Goal: Obtain resource: Obtain resource

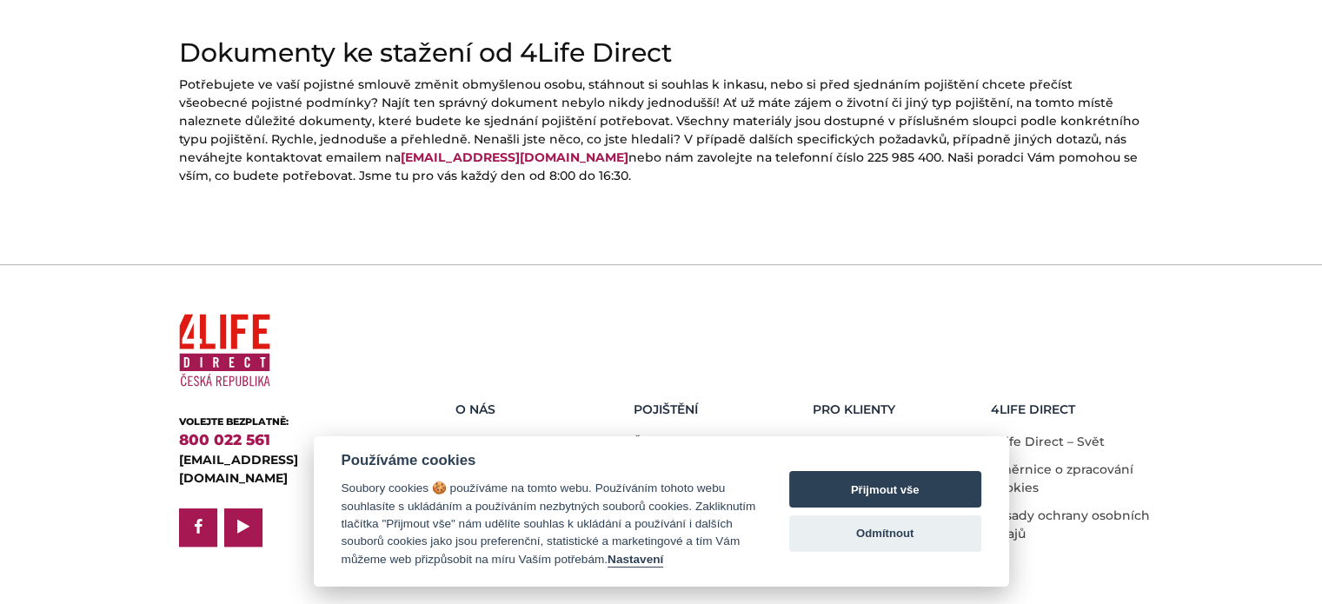
scroll to position [896, 0]
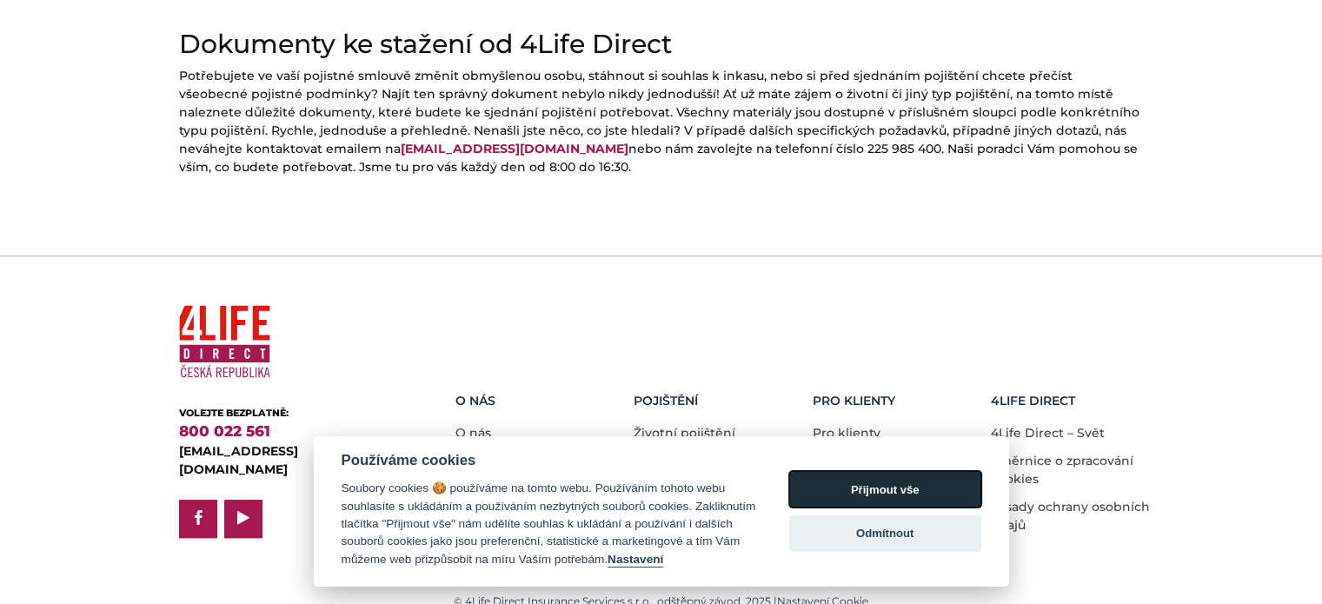
click at [920, 482] on button "Přijmout vše" at bounding box center [885, 489] width 192 height 37
checkbox input "true"
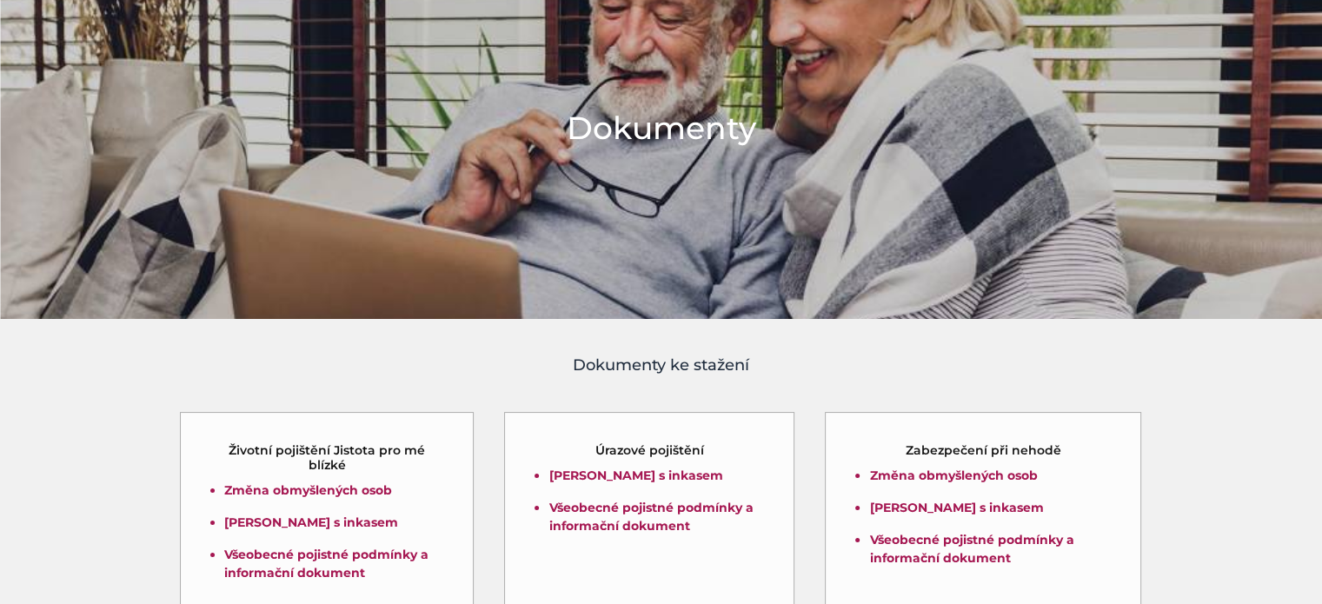
scroll to position [261, 0]
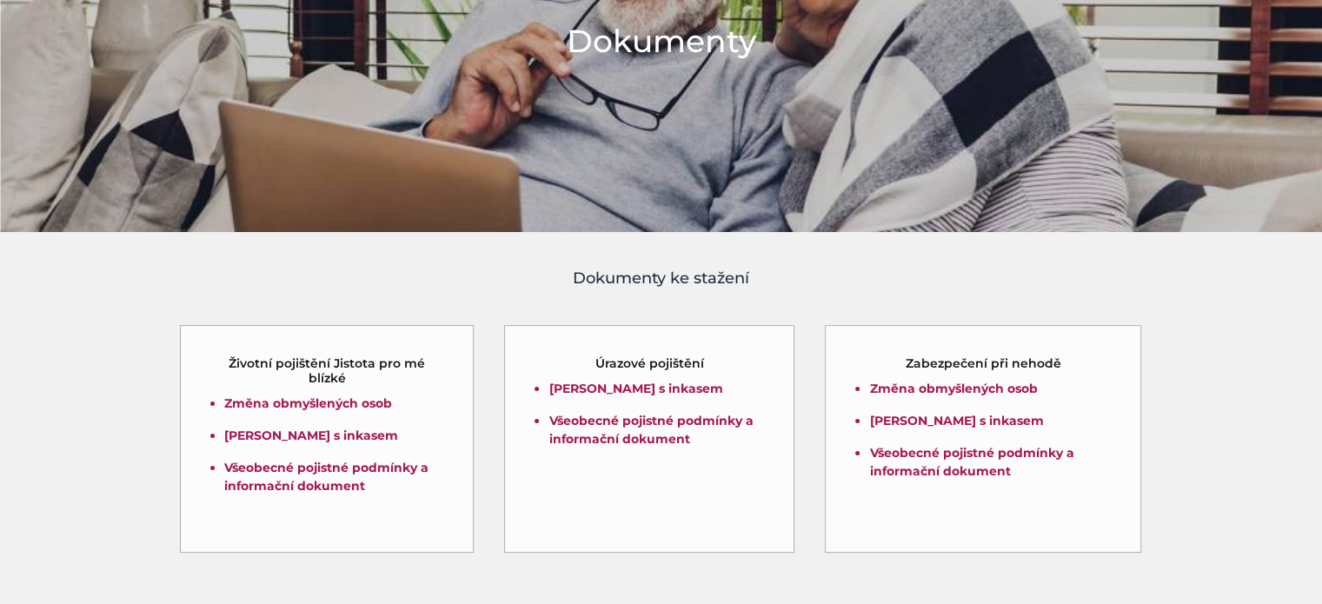
click at [299, 366] on h5 "Životní pojištění Jistota pro mé blízké" at bounding box center [327, 371] width 232 height 30
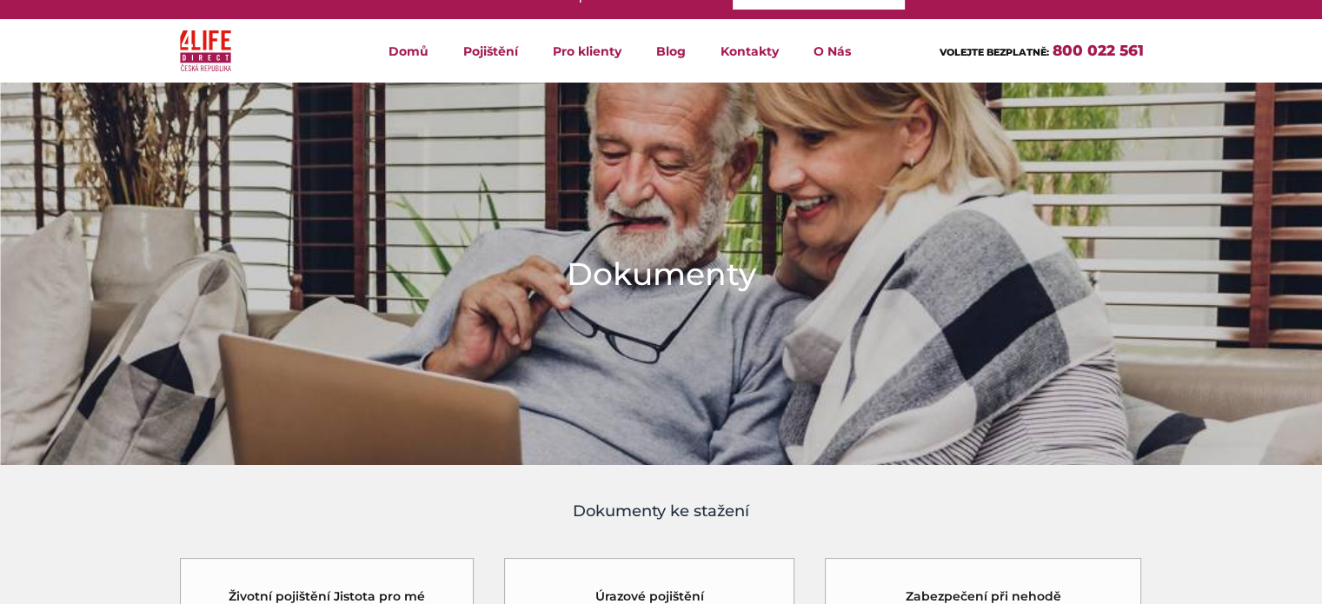
scroll to position [0, 0]
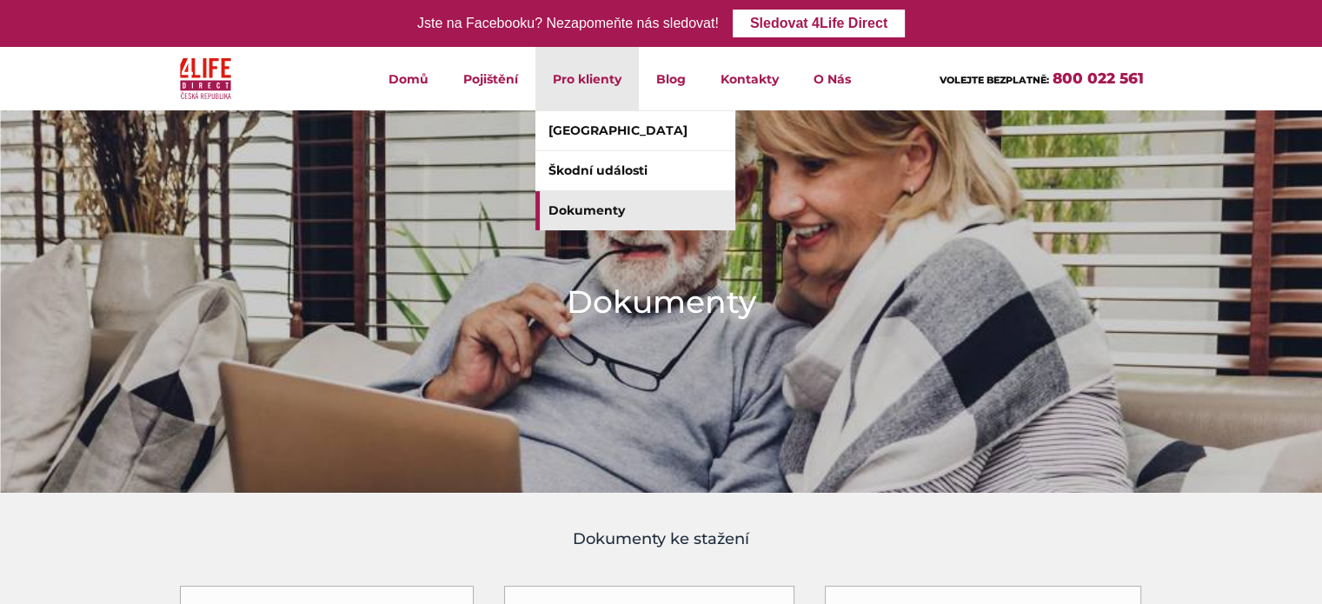
click at [584, 216] on link "Dokumenty" at bounding box center [635, 210] width 200 height 39
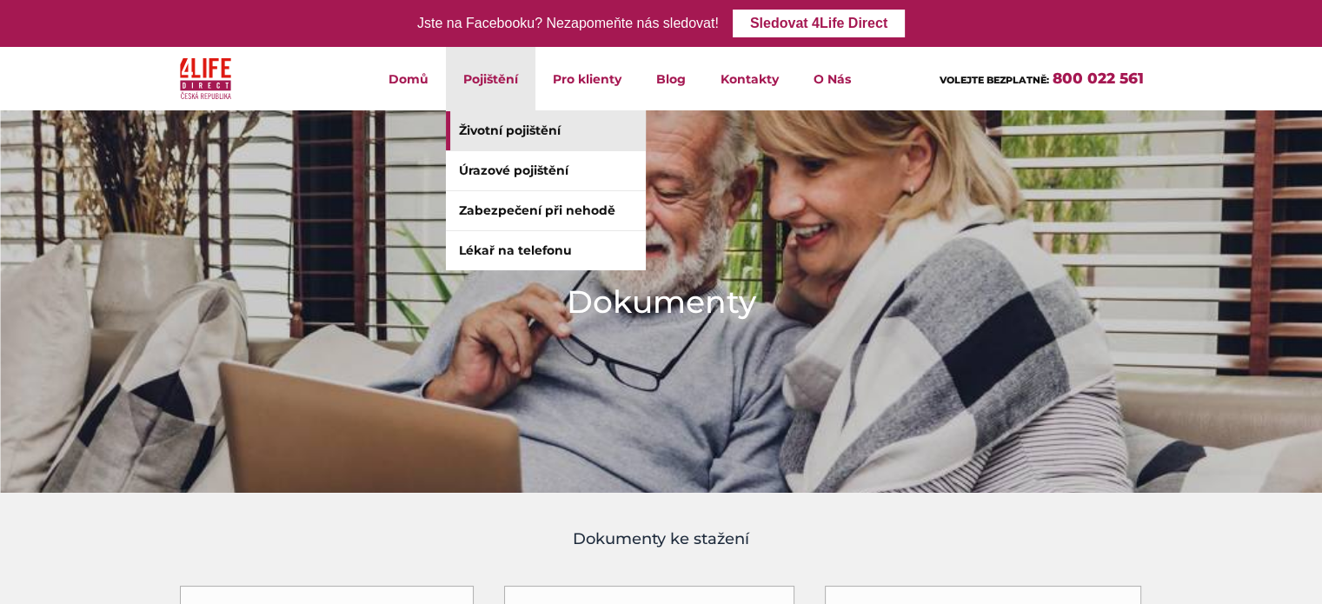
click at [495, 130] on link "Životní pojištění" at bounding box center [546, 130] width 200 height 39
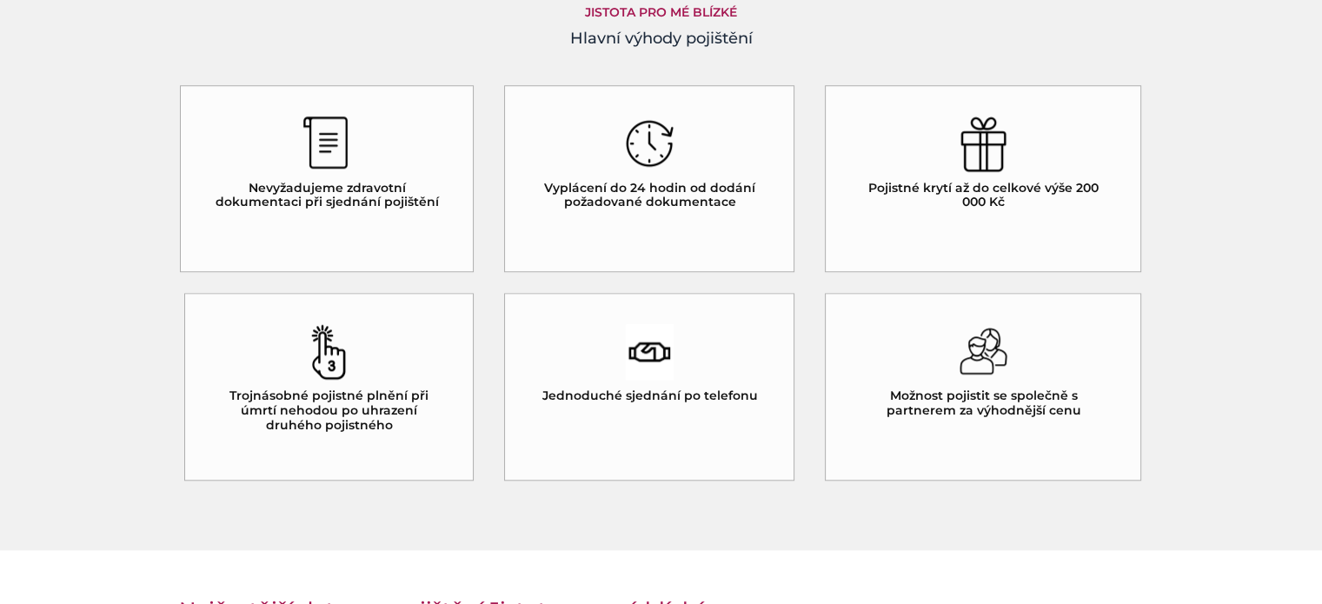
scroll to position [1565, 0]
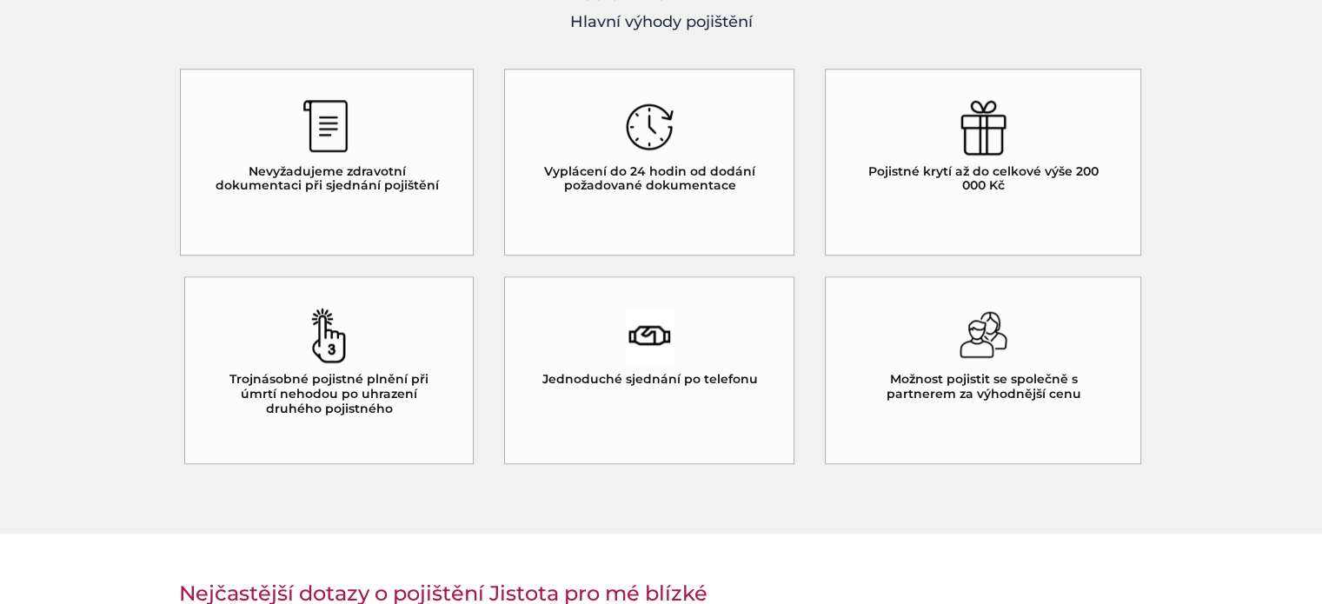
click at [616, 171] on h5 "Vyplácení do 24 hodin od dodání požadované dokumentace" at bounding box center [649, 179] width 228 height 30
click at [676, 187] on h5 "Vyplácení do 24 hodin od dodání požadované dokumentace" at bounding box center [649, 179] width 228 height 30
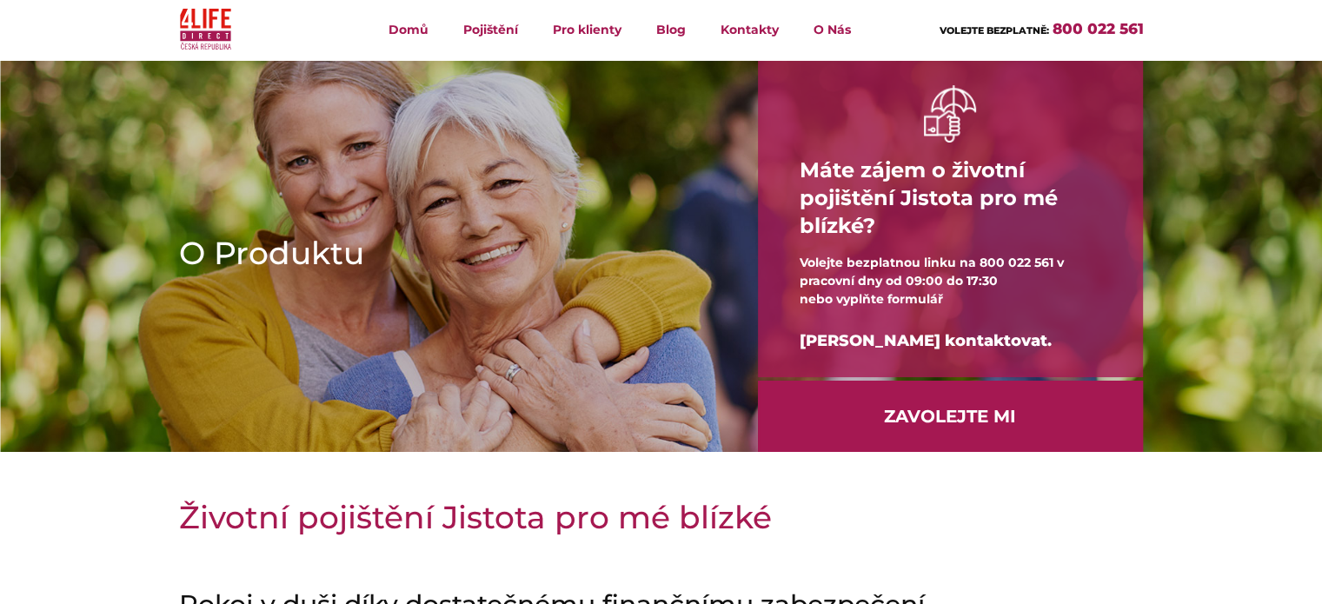
scroll to position [0, 0]
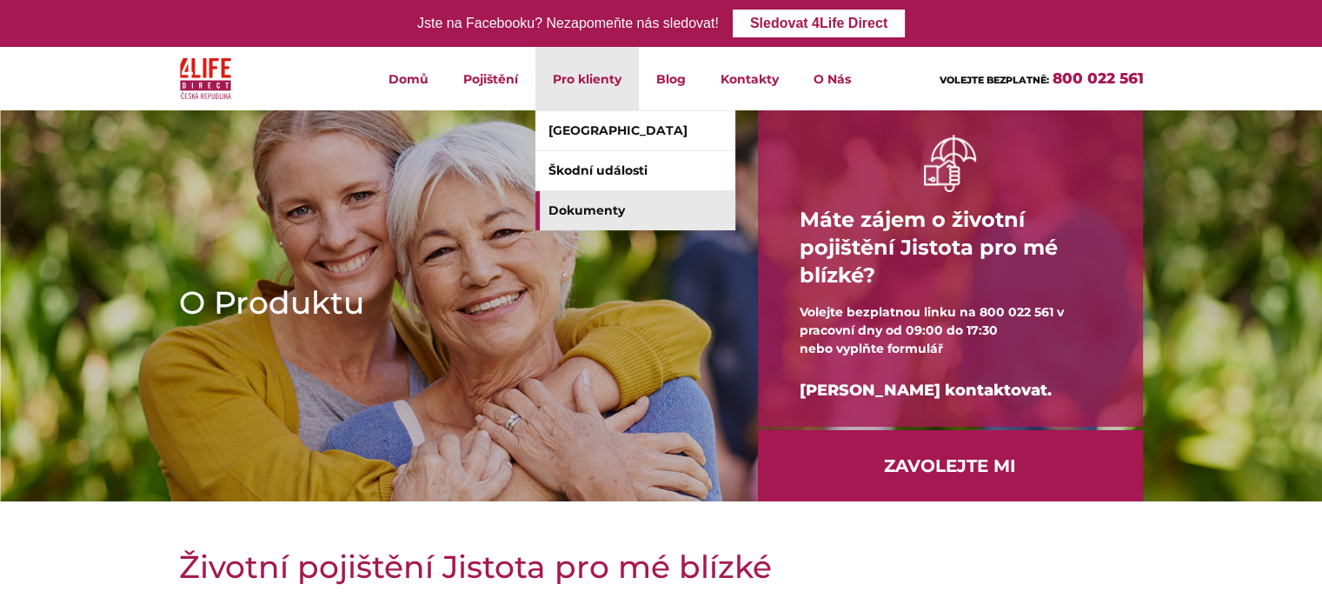
click at [650, 214] on link "Dokumenty" at bounding box center [635, 210] width 200 height 39
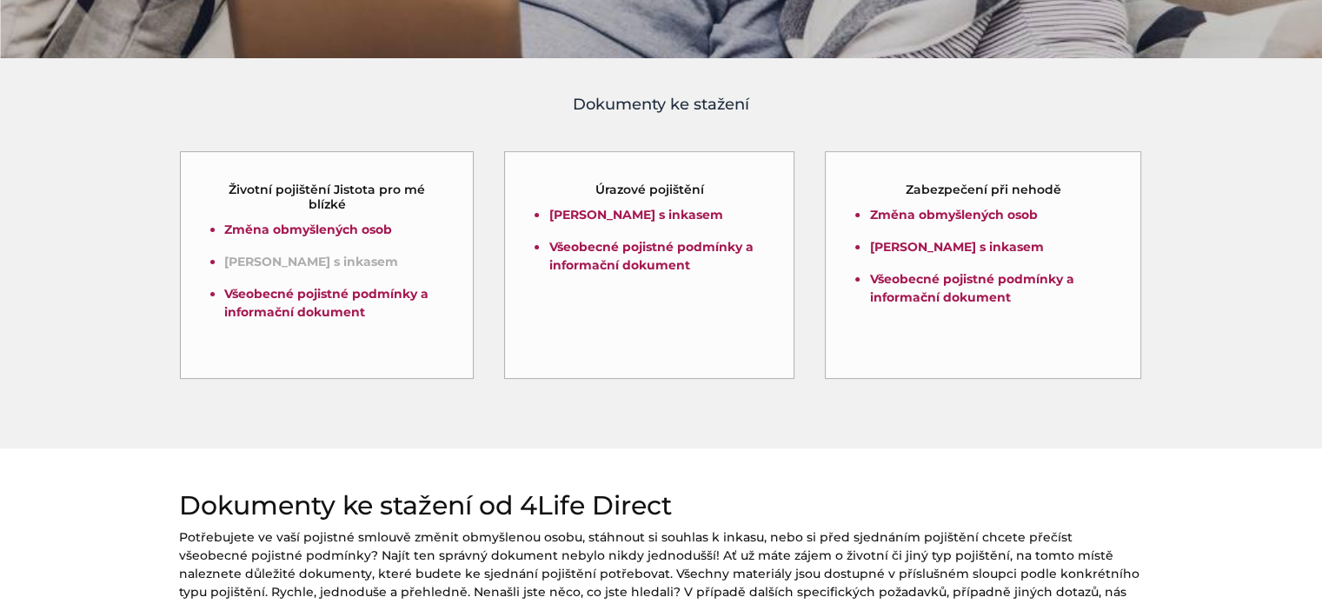
click at [289, 266] on link "Souhlas s inkasem" at bounding box center [311, 262] width 174 height 16
click at [324, 305] on link "Všeobecné pojistné podmínky a informační dokument" at bounding box center [326, 303] width 204 height 34
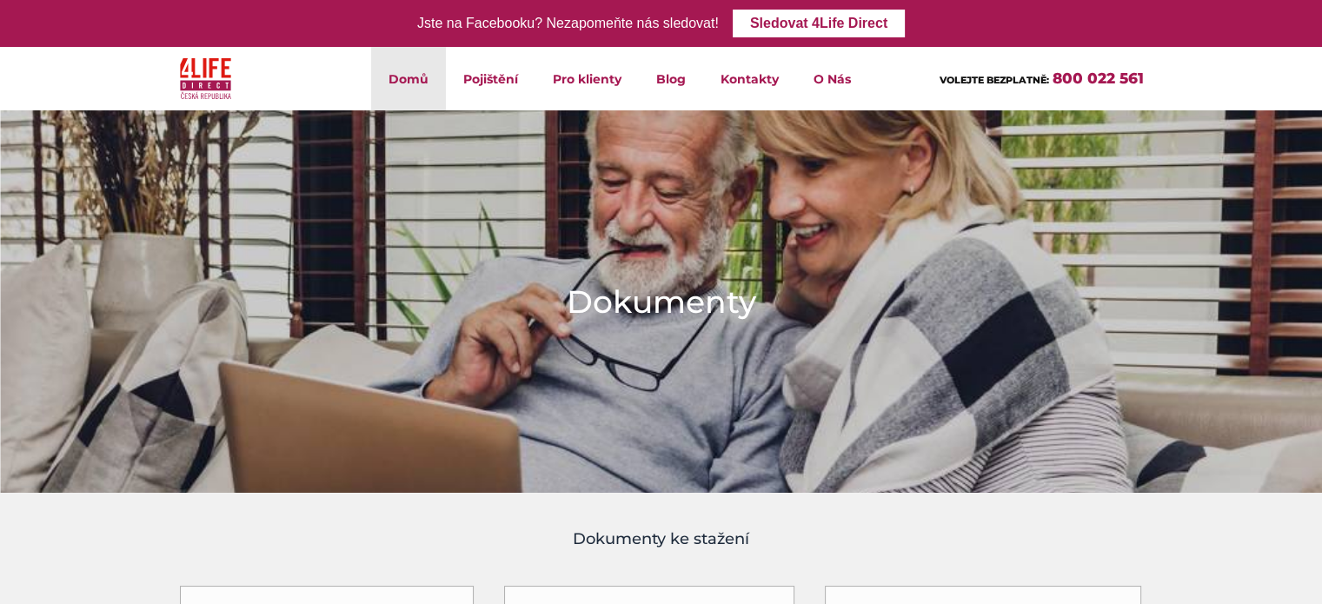
click at [395, 93] on link "Domů" at bounding box center [408, 78] width 75 height 63
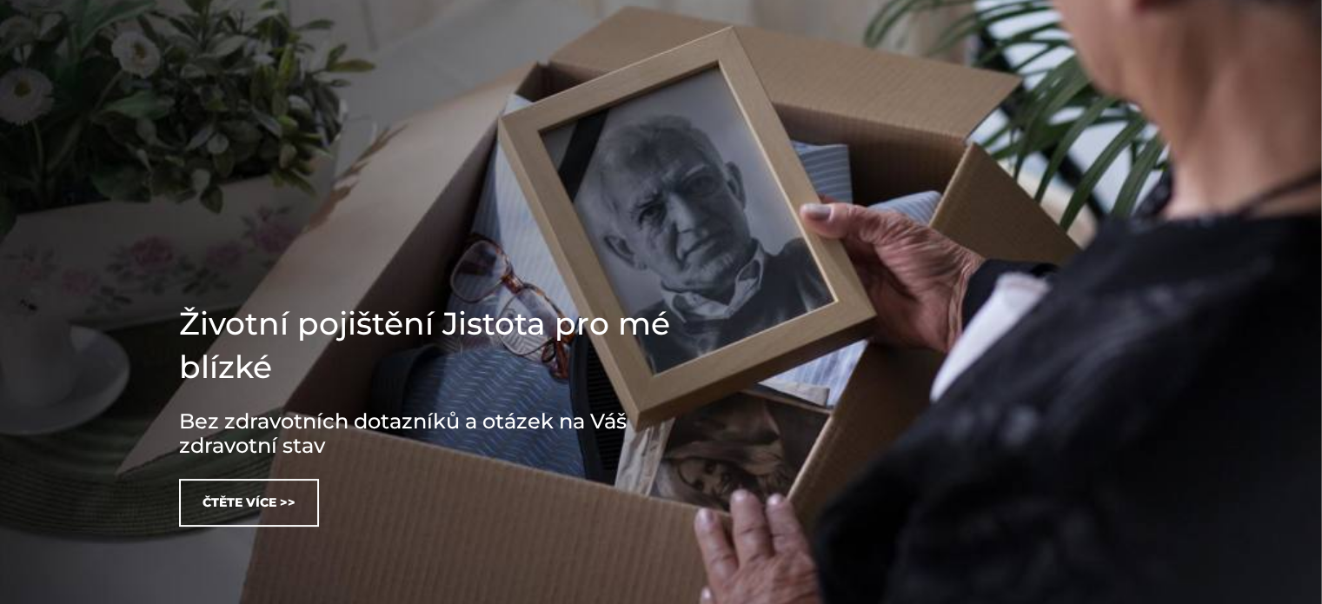
scroll to position [348, 0]
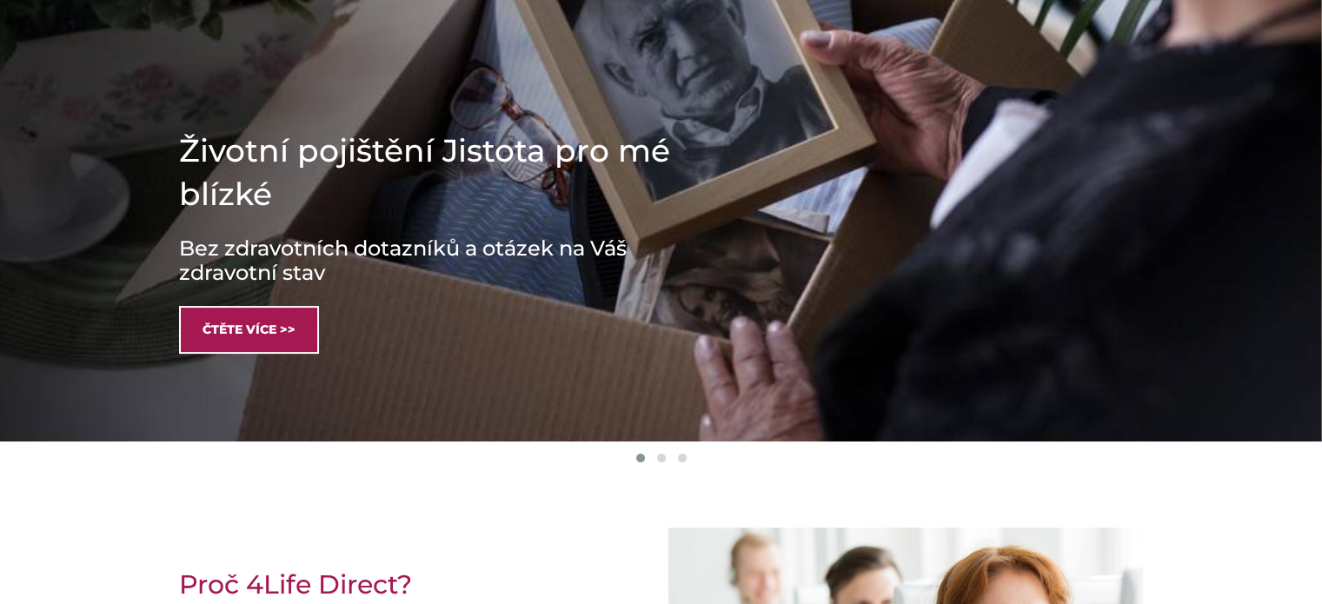
click at [280, 336] on link "Čtěte více >>" at bounding box center [249, 330] width 140 height 48
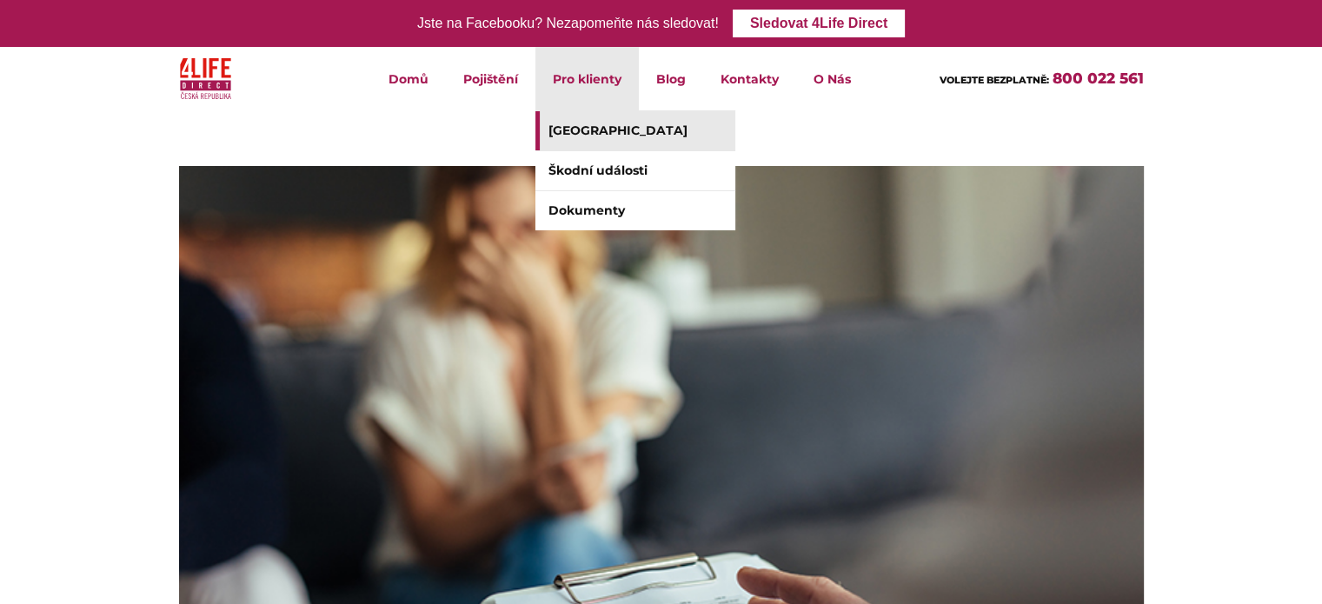
click at [633, 130] on link "[GEOGRAPHIC_DATA]" at bounding box center [635, 130] width 200 height 39
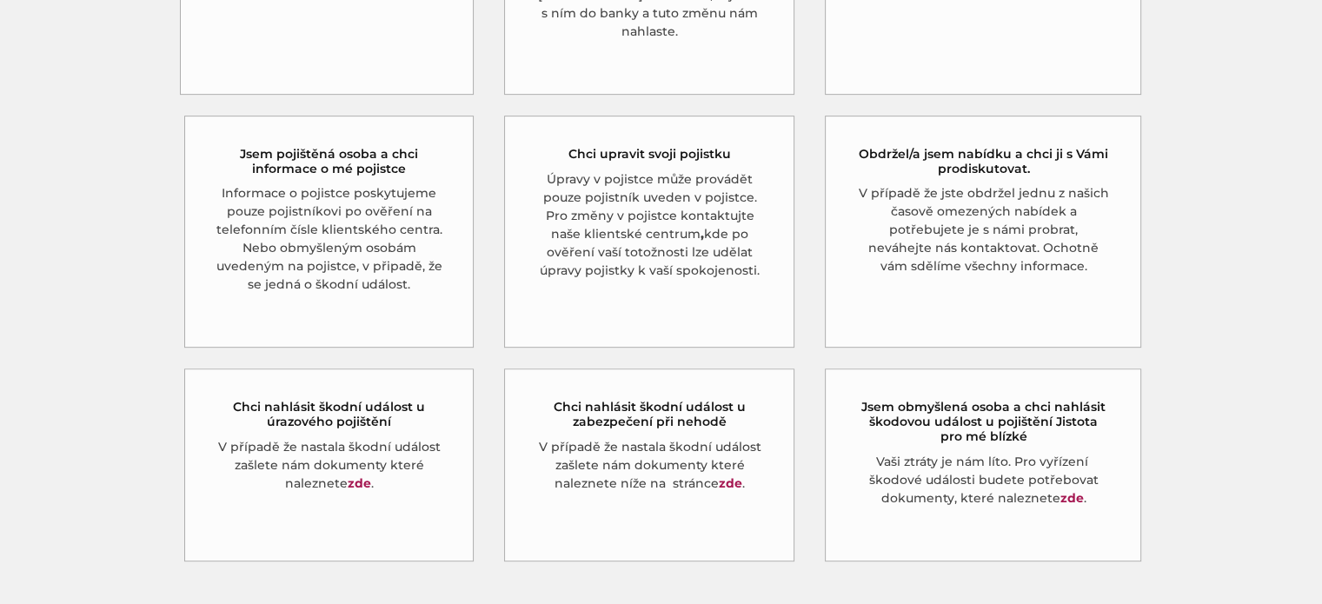
scroll to position [782, 0]
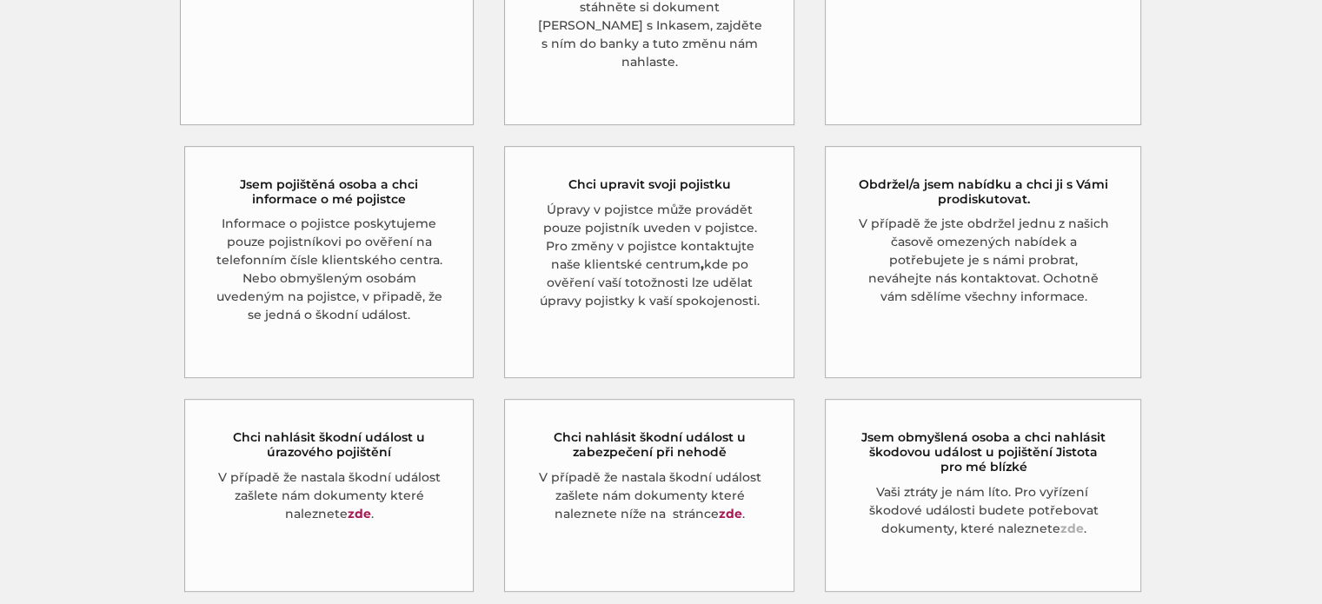
click at [1070, 521] on link "zde" at bounding box center [1071, 529] width 23 height 16
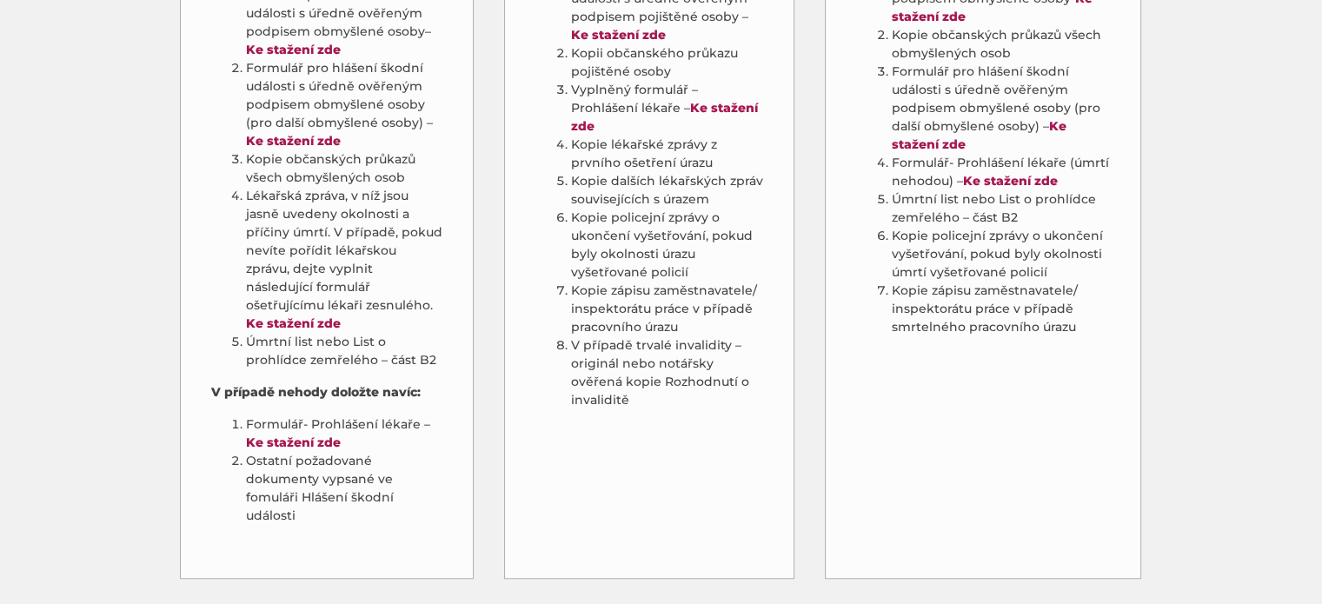
scroll to position [1043, 0]
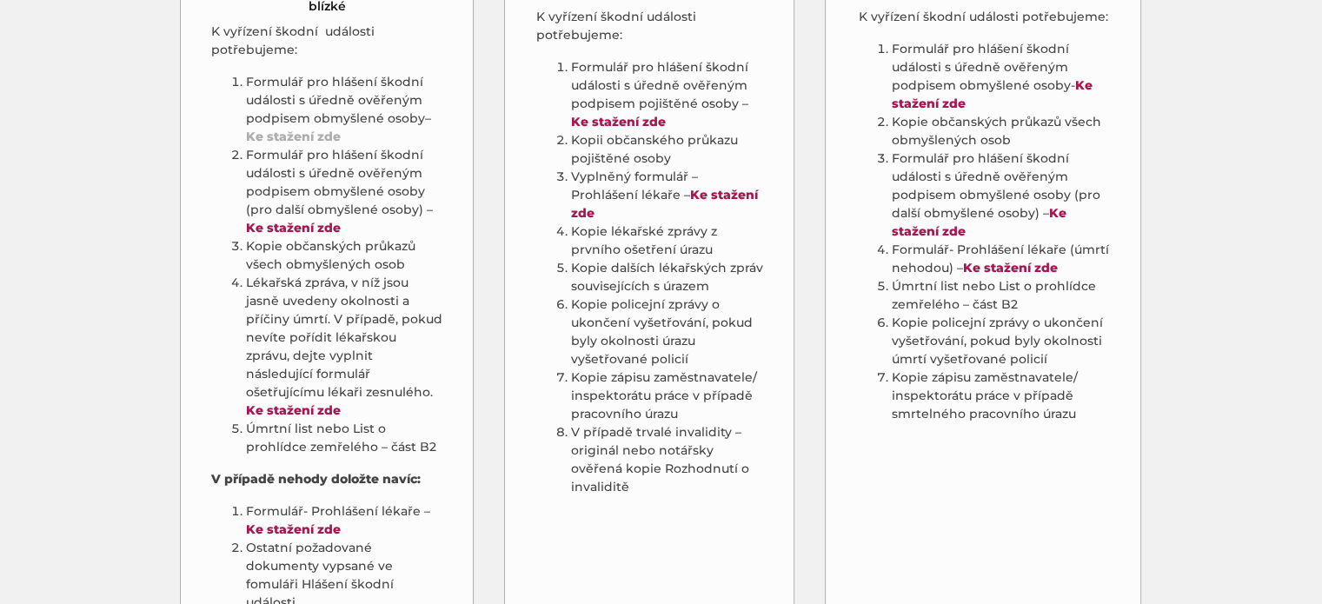
click at [286, 129] on strong "Ke stažení zde" at bounding box center [293, 137] width 95 height 16
click at [276, 220] on strong "Ke stažení zde" at bounding box center [293, 228] width 95 height 16
click at [330, 402] on link "Ke stažení zde" at bounding box center [293, 410] width 95 height 16
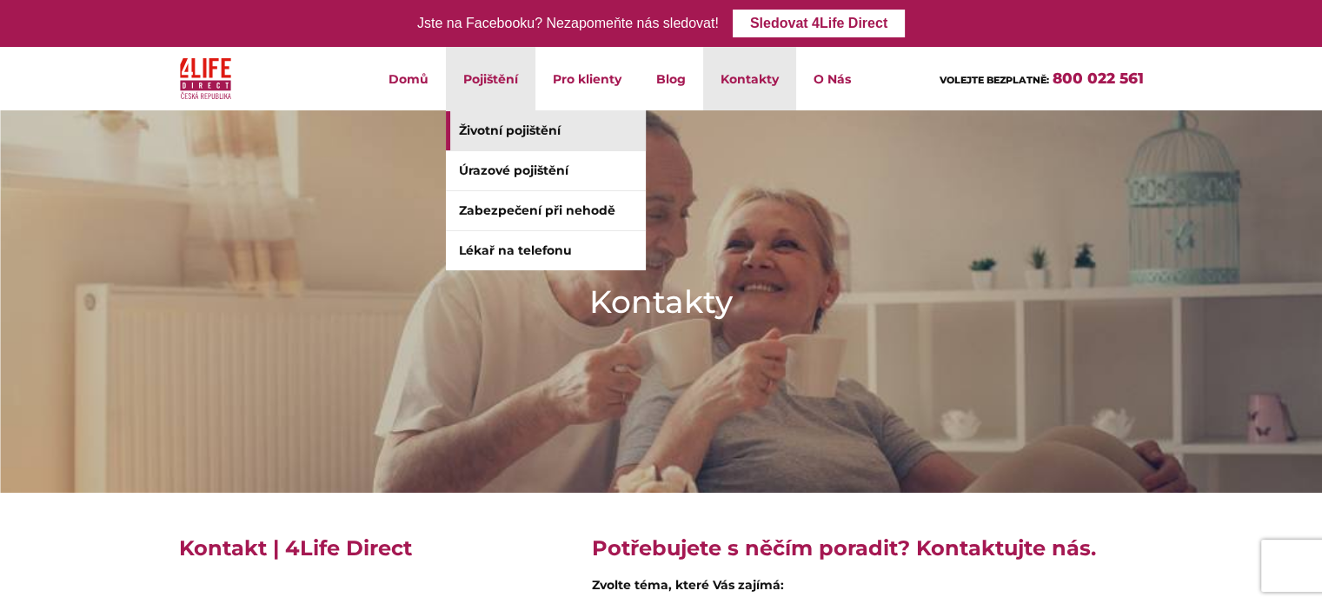
click at [507, 138] on link "Životní pojištění" at bounding box center [546, 130] width 200 height 39
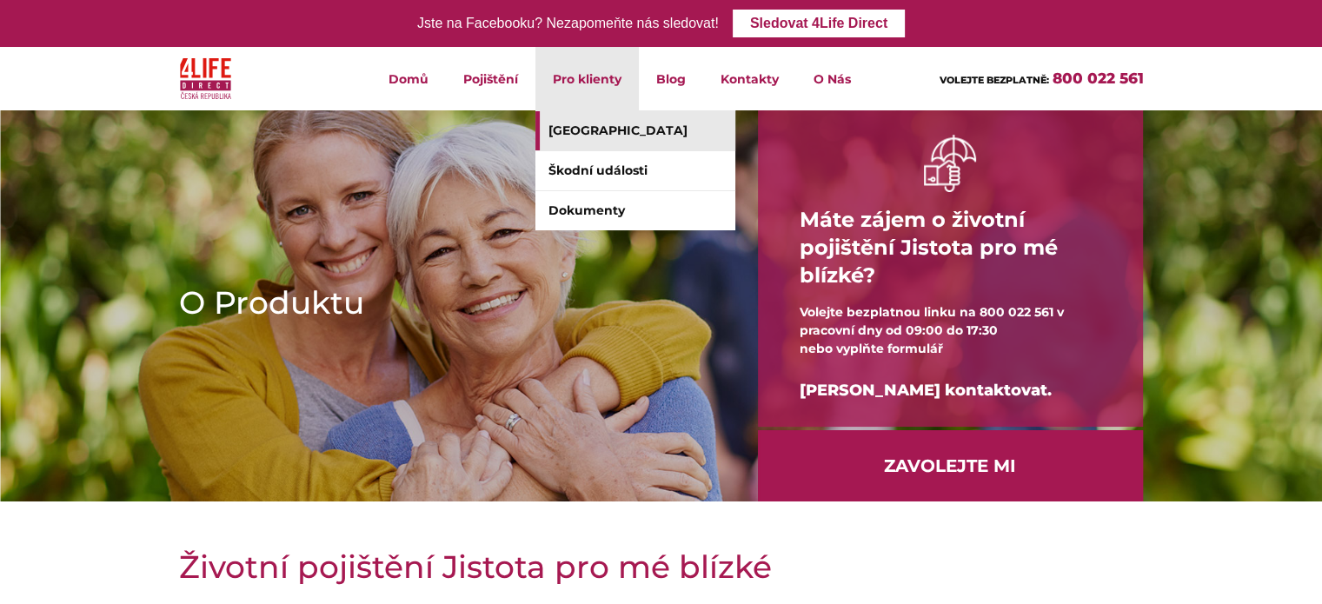
click at [603, 135] on link "[GEOGRAPHIC_DATA]" at bounding box center [635, 130] width 200 height 39
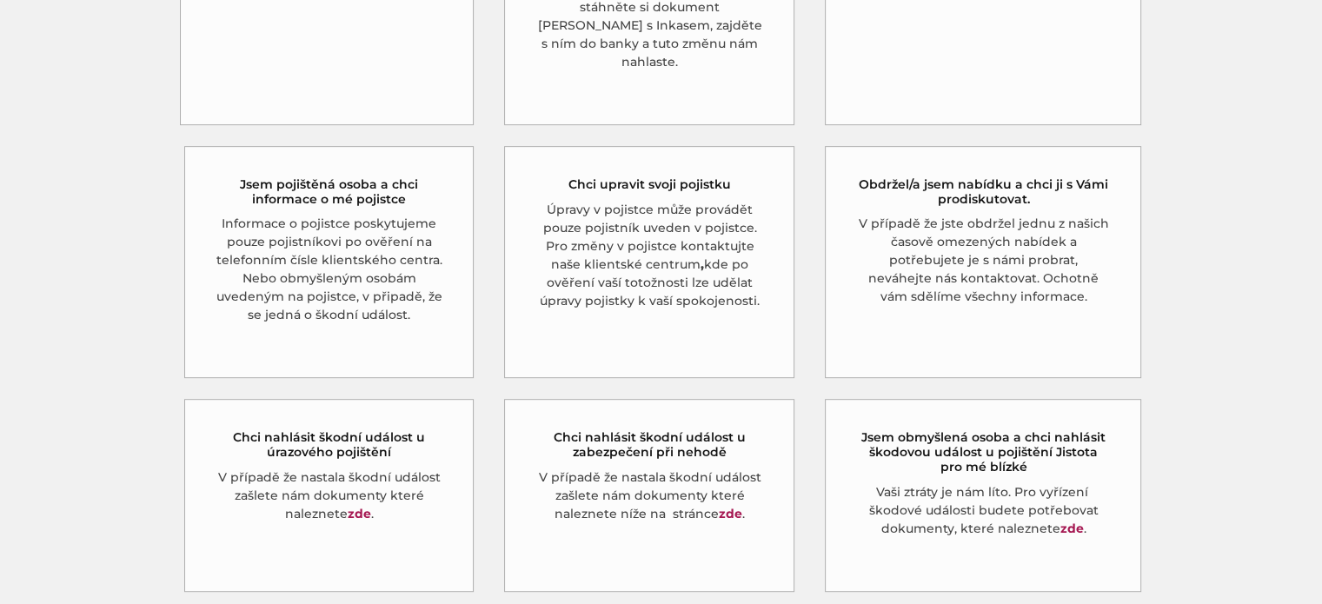
scroll to position [869, 0]
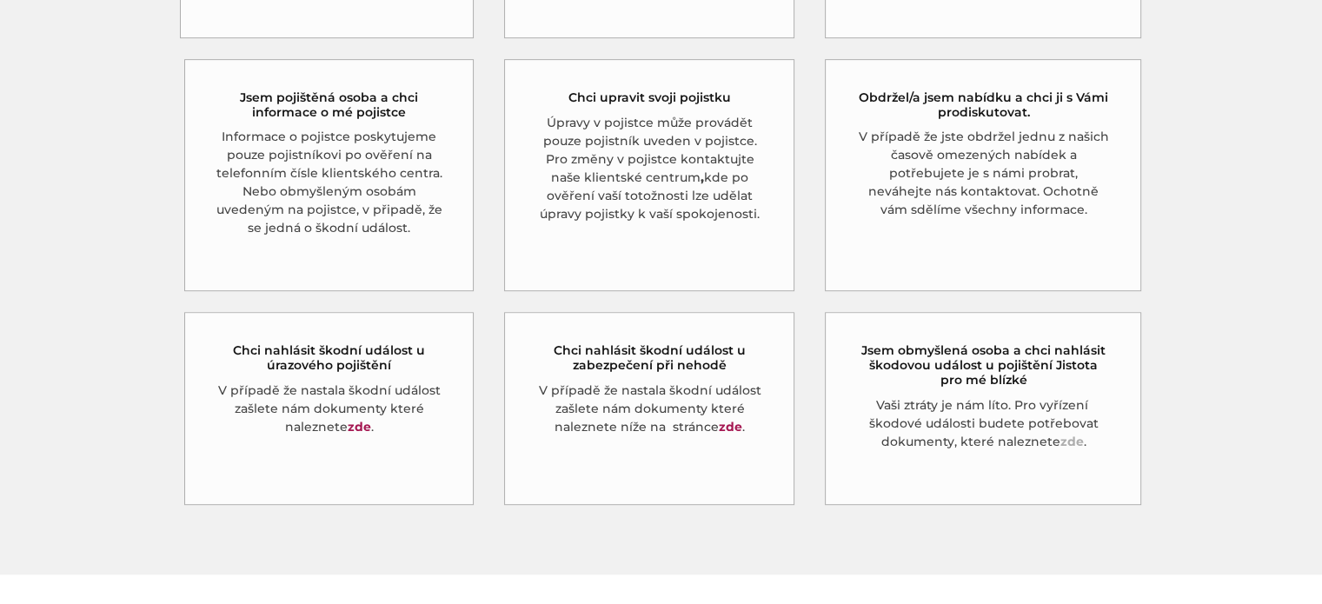
click at [1074, 434] on link "zde" at bounding box center [1071, 442] width 23 height 16
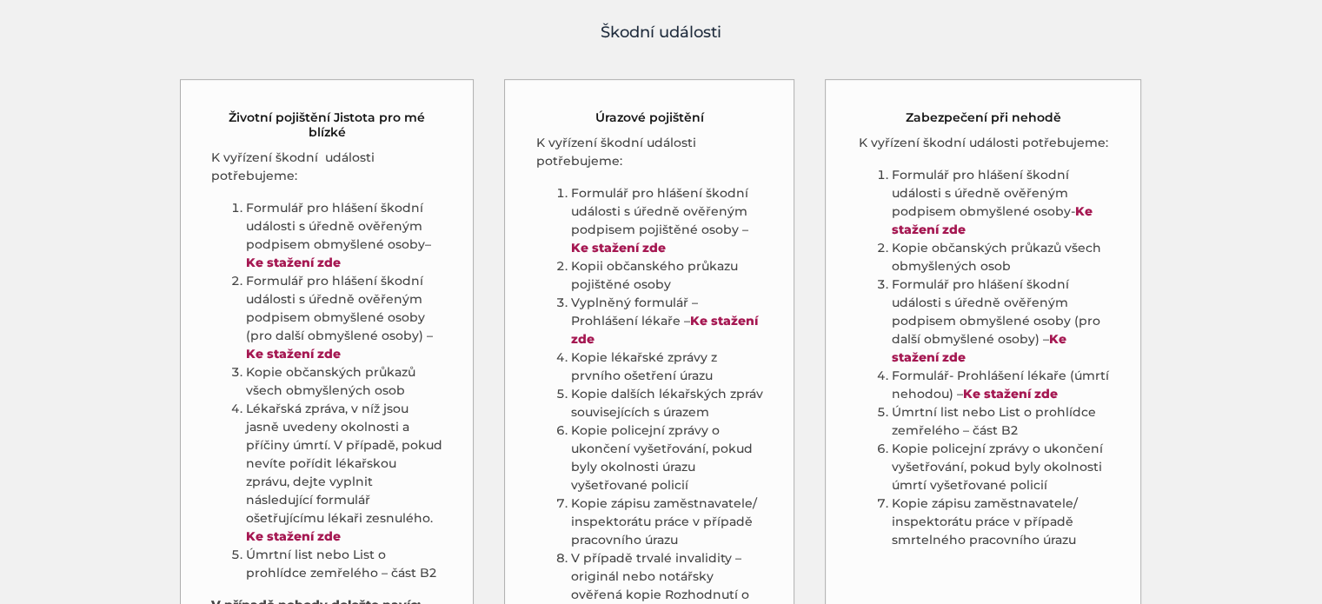
scroll to position [956, 0]
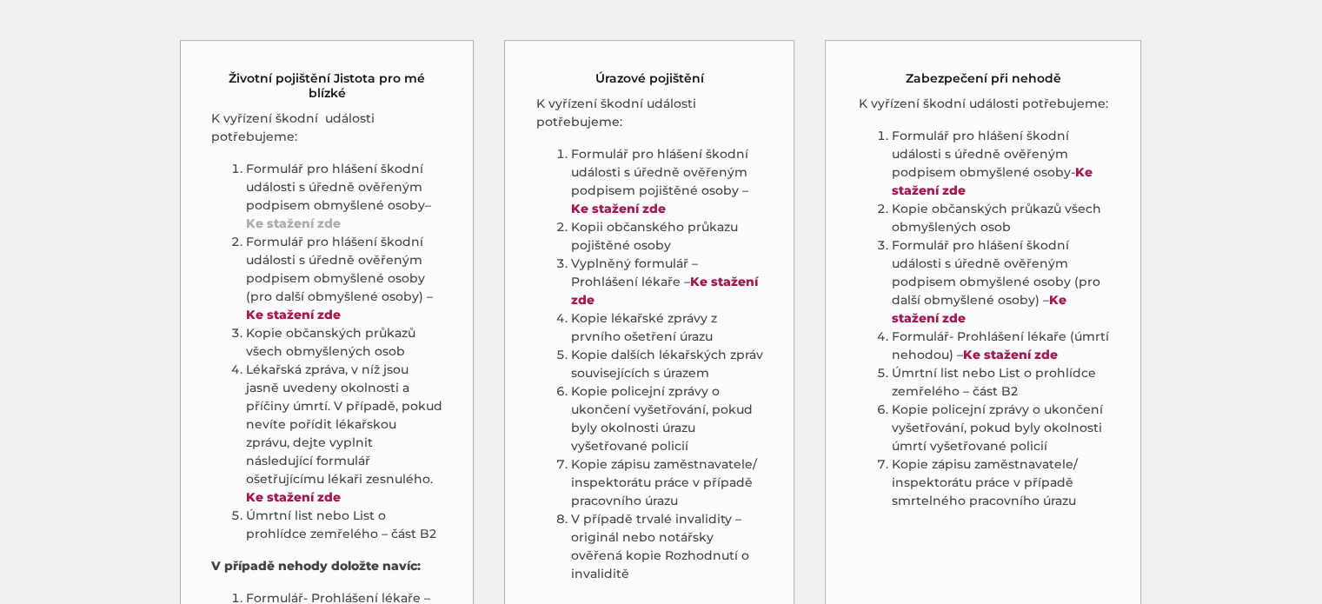
click at [310, 216] on strong "Ke stažení zde" at bounding box center [293, 224] width 95 height 16
click at [282, 307] on strong "Ke stažení zde" at bounding box center [293, 315] width 95 height 16
click at [284, 216] on strong "Ke stažení zde" at bounding box center [293, 224] width 95 height 16
